Goal: Information Seeking & Learning: Check status

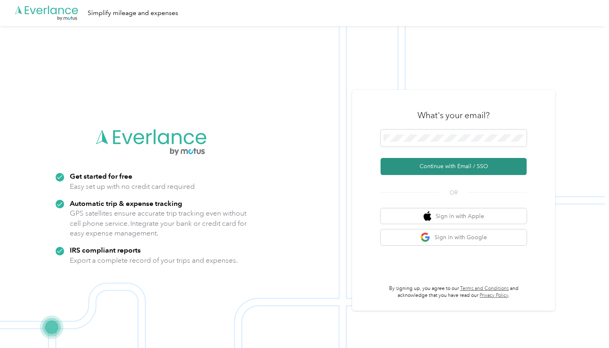
click at [438, 168] on button "Continue with Email / SSO" at bounding box center [454, 166] width 146 height 17
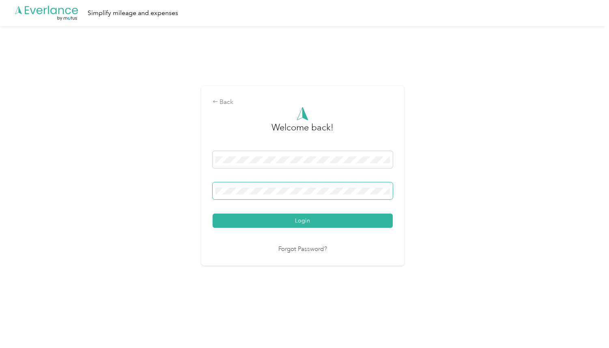
click at [213, 213] on button "Login" at bounding box center [303, 220] width 180 height 14
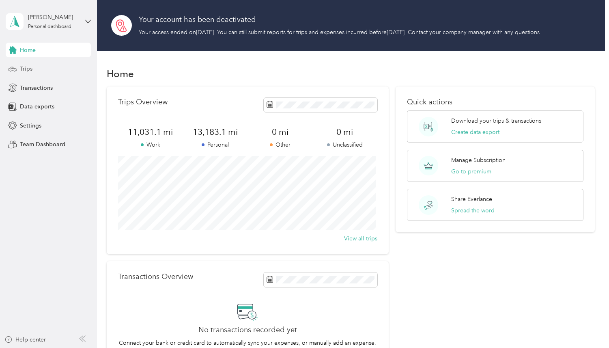
click at [58, 66] on div "Trips" at bounding box center [48, 69] width 85 height 15
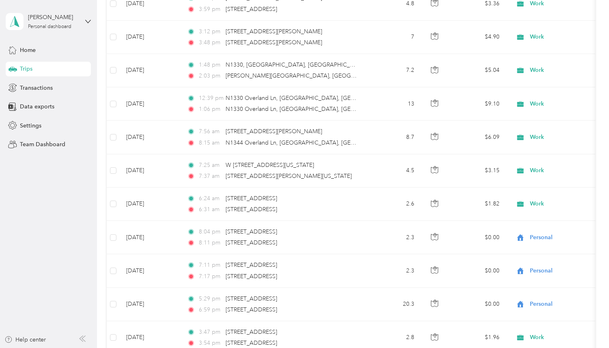
scroll to position [3323, 0]
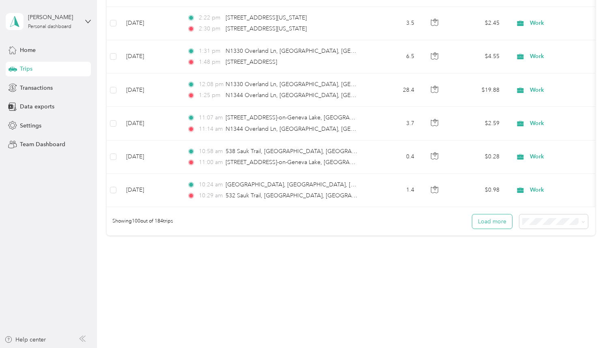
click at [484, 218] on button "Load more" at bounding box center [492, 221] width 40 height 14
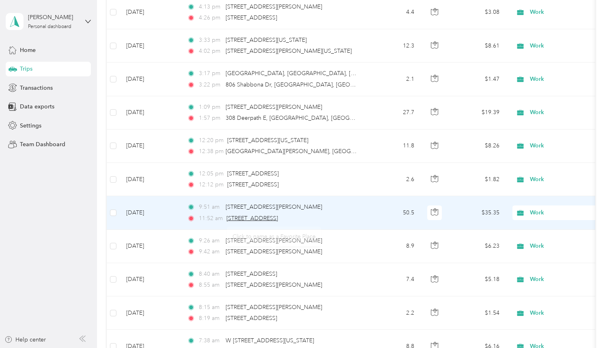
scroll to position [5896, 0]
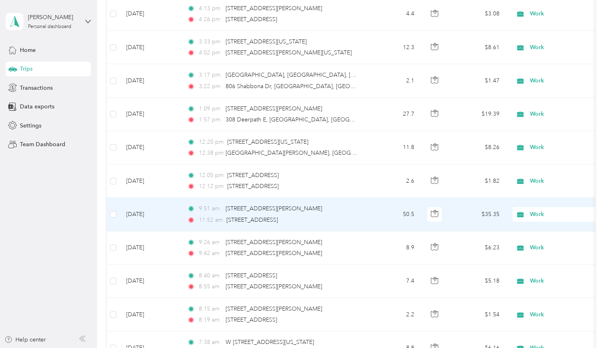
click at [372, 205] on td "50.5" at bounding box center [394, 214] width 54 height 33
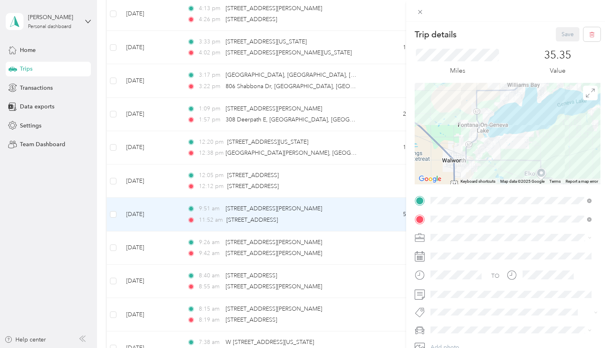
drag, startPoint x: 569, startPoint y: 157, endPoint x: 518, endPoint y: 80, distance: 92.2
click at [518, 80] on div "Trip details Save This trip cannot be edited because it is either under review,…" at bounding box center [508, 199] width 186 height 344
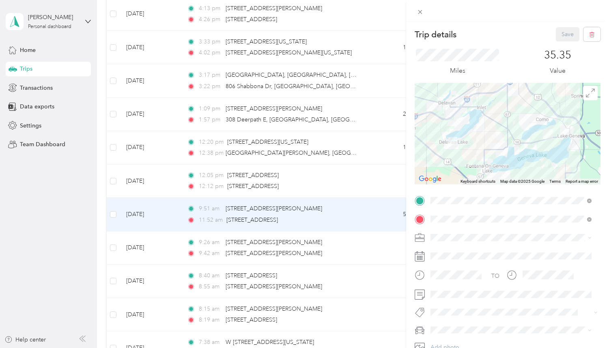
drag, startPoint x: 564, startPoint y: 147, endPoint x: 525, endPoint y: 176, distance: 48.0
click at [526, 179] on div "Keyboard shortcuts Map Data Map data ©2025 Google Map data ©2025 Google 2 km Cl…" at bounding box center [508, 133] width 186 height 101
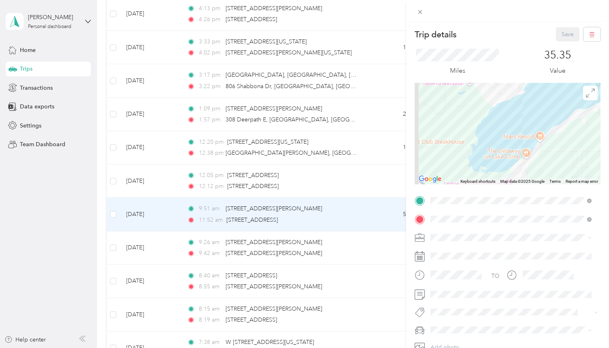
drag, startPoint x: 459, startPoint y: 141, endPoint x: 595, endPoint y: 140, distance: 135.9
click at [605, 141] on html "[PERSON_NAME] Personal dashboard Home Trips Transactions Data exports Settings …" at bounding box center [302, 174] width 605 height 348
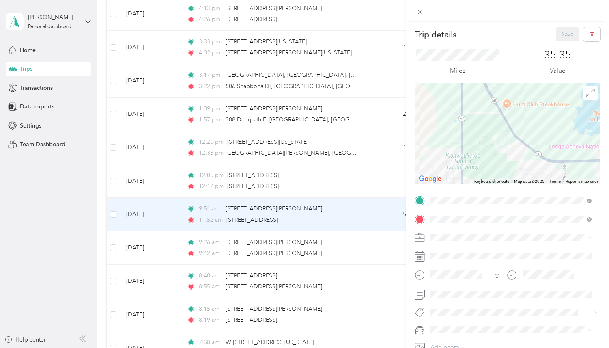
drag, startPoint x: 540, startPoint y: 135, endPoint x: 470, endPoint y: 105, distance: 76.7
click at [442, 91] on div at bounding box center [508, 133] width 186 height 101
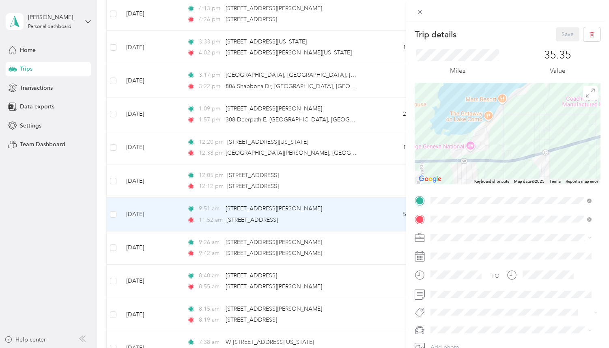
drag, startPoint x: 574, startPoint y: 131, endPoint x: 430, endPoint y: 131, distance: 144.0
click at [430, 131] on div at bounding box center [508, 133] width 186 height 101
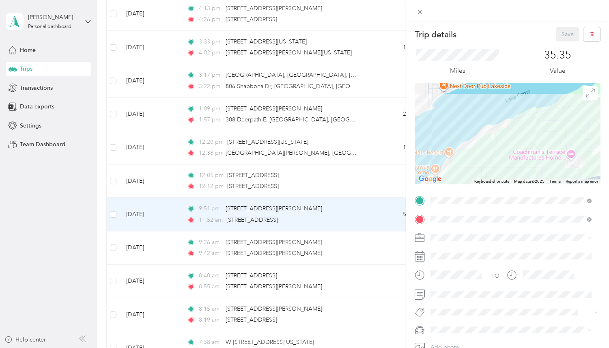
drag, startPoint x: 527, startPoint y: 128, endPoint x: 488, endPoint y: 186, distance: 69.4
click at [488, 186] on div "Trip details Save This trip cannot be edited because it is either under review,…" at bounding box center [508, 199] width 186 height 344
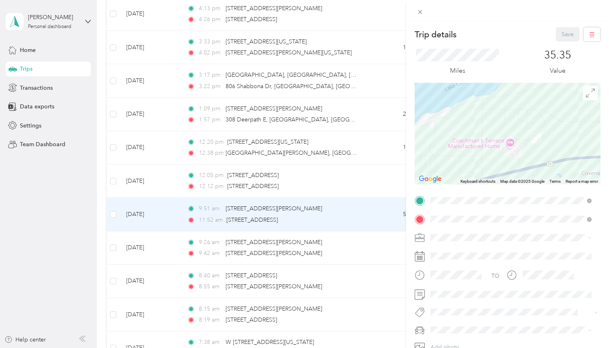
drag, startPoint x: 514, startPoint y: 160, endPoint x: 453, endPoint y: 148, distance: 62.9
click at [453, 148] on div at bounding box center [508, 133] width 186 height 101
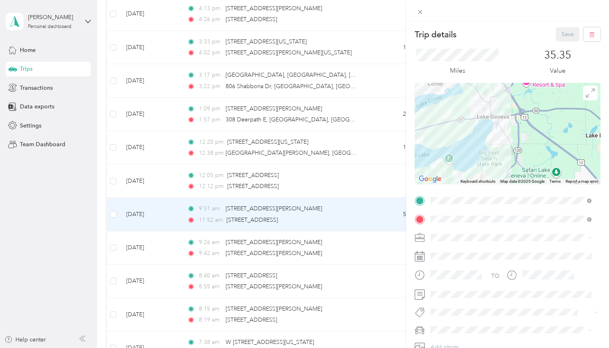
drag, startPoint x: 541, startPoint y: 144, endPoint x: 445, endPoint y: 116, distance: 99.5
click at [445, 116] on img at bounding box center [448, 114] width 10 height 10
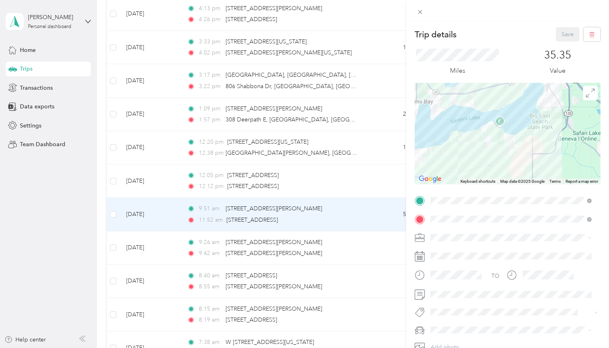
drag, startPoint x: 447, startPoint y: 139, endPoint x: 502, endPoint y: 104, distance: 64.4
click at [502, 104] on div at bounding box center [508, 133] width 186 height 101
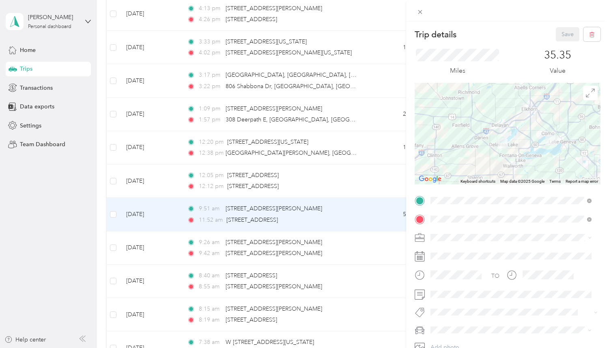
drag, startPoint x: 471, startPoint y: 109, endPoint x: 519, endPoint y: 152, distance: 64.4
click at [519, 152] on div at bounding box center [508, 133] width 186 height 101
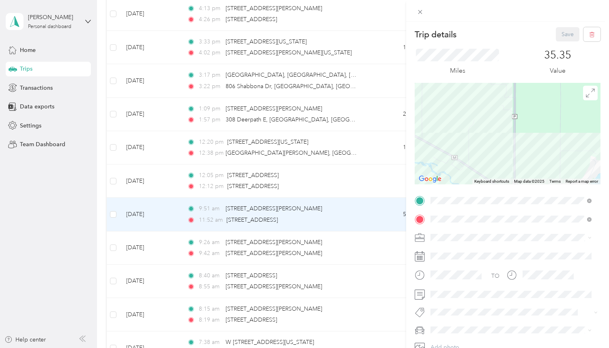
drag, startPoint x: 469, startPoint y: 101, endPoint x: 483, endPoint y: 149, distance: 49.4
click at [483, 149] on div at bounding box center [508, 133] width 186 height 101
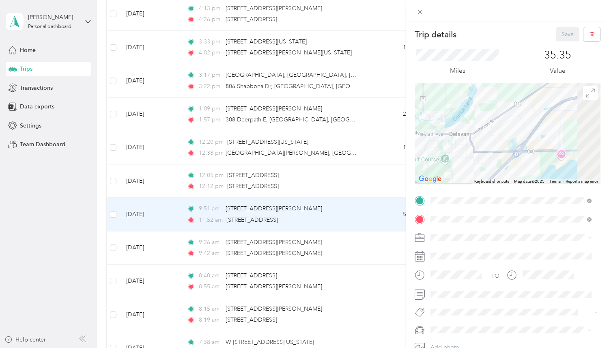
drag, startPoint x: 525, startPoint y: 162, endPoint x: 467, endPoint y: 112, distance: 76.5
click at [385, 75] on div "Trip details Save This trip cannot be edited because it is either under review,…" at bounding box center [304, 174] width 609 height 348
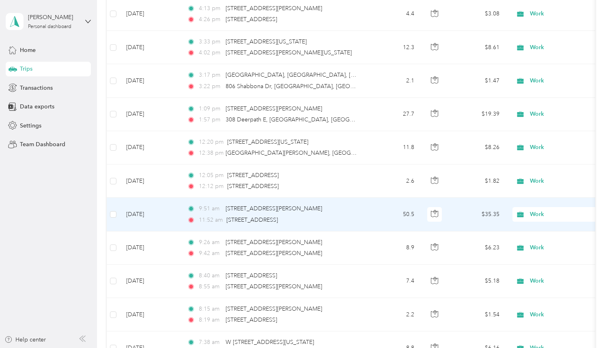
click at [363, 223] on td "9:51 am [STREET_ADDRESS][PERSON_NAME] 11:52 am [STREET_ADDRESS]" at bounding box center [274, 214] width 187 height 33
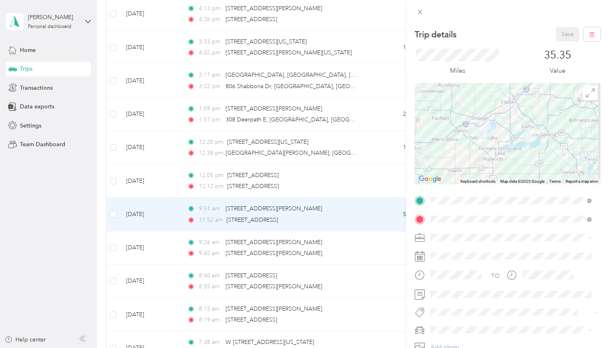
click at [359, 185] on div "Trip details Save This trip cannot be edited because it is either under review,…" at bounding box center [304, 174] width 609 height 348
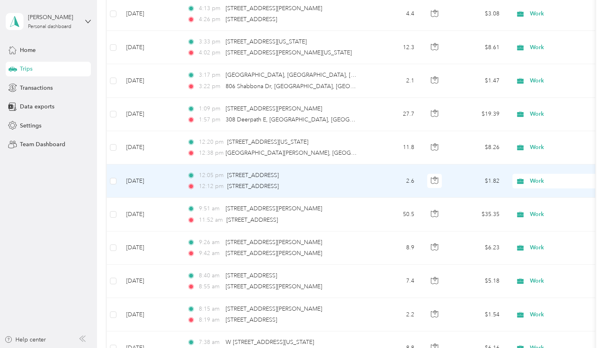
click at [370, 184] on td "2.6" at bounding box center [394, 180] width 54 height 33
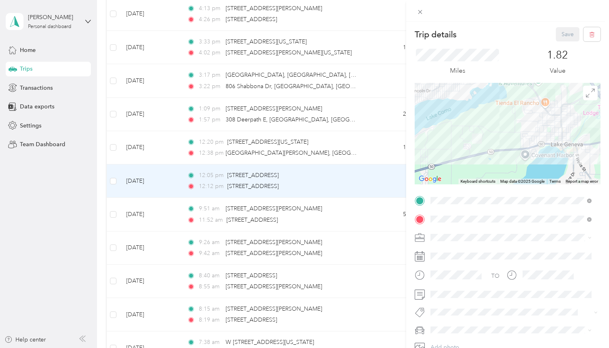
click at [295, 144] on div "Trip details Save This trip cannot be edited because it is either under review,…" at bounding box center [304, 174] width 609 height 348
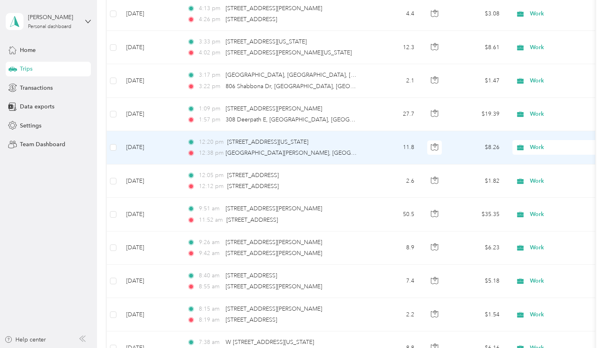
click at [377, 151] on td "11.8" at bounding box center [394, 147] width 54 height 33
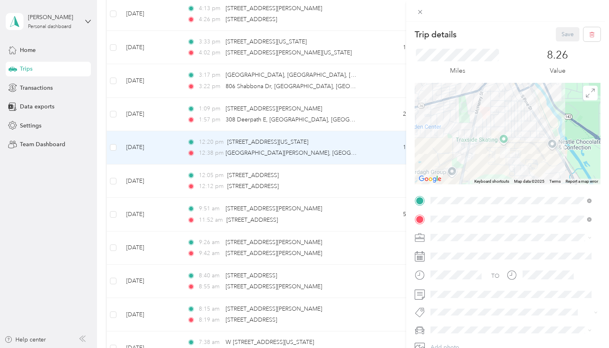
drag, startPoint x: 535, startPoint y: 104, endPoint x: 475, endPoint y: 183, distance: 99.1
click at [475, 183] on div "Keyboard shortcuts Map Data Map data ©2025 Map data ©2025 500 m Click to toggle…" at bounding box center [508, 133] width 186 height 101
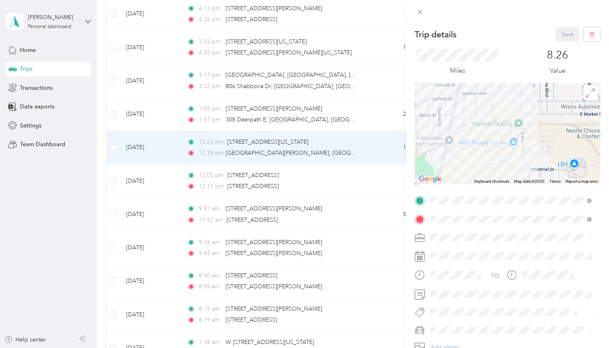
drag, startPoint x: 377, startPoint y: 114, endPoint x: 381, endPoint y: 119, distance: 7.2
click at [377, 115] on div "Trip details Save This trip cannot be edited because it is either under review,…" at bounding box center [304, 174] width 609 height 348
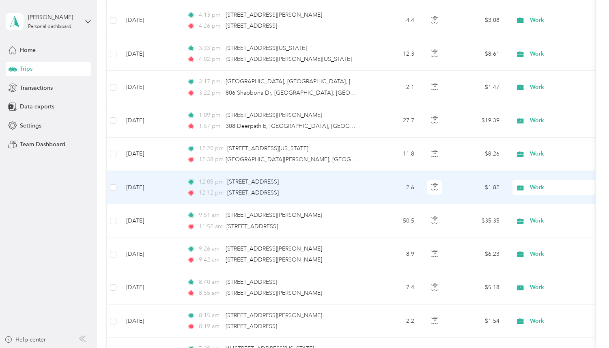
scroll to position [5888, 0]
